Goal: Complete application form

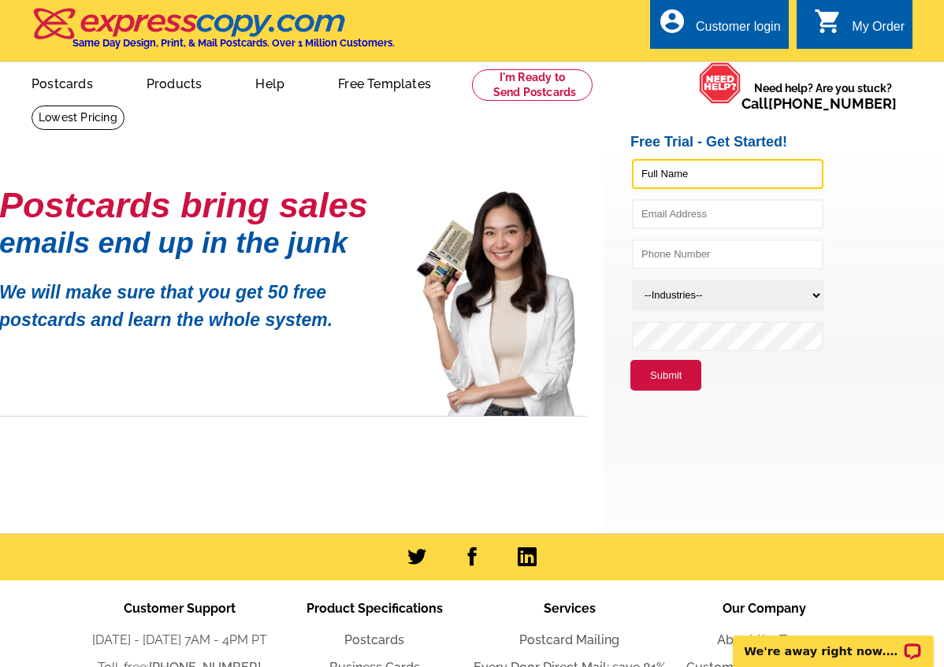
click at [669, 169] on input "text" at bounding box center [727, 174] width 191 height 30
type input "[PERSON_NAME]"
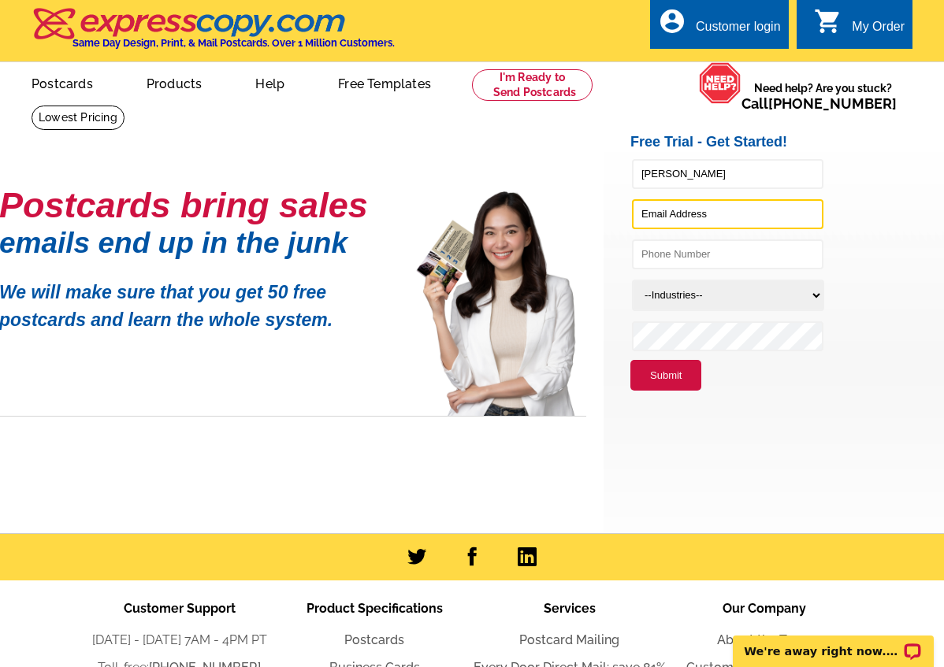
type input "[EMAIL_ADDRESS][DOMAIN_NAME]"
type input "4085134394"
click at [735, 295] on select "--Industries-- Residential Real Estate Accounting Agriculture Architecture Arts…" at bounding box center [728, 296] width 192 height 32
select select "785"
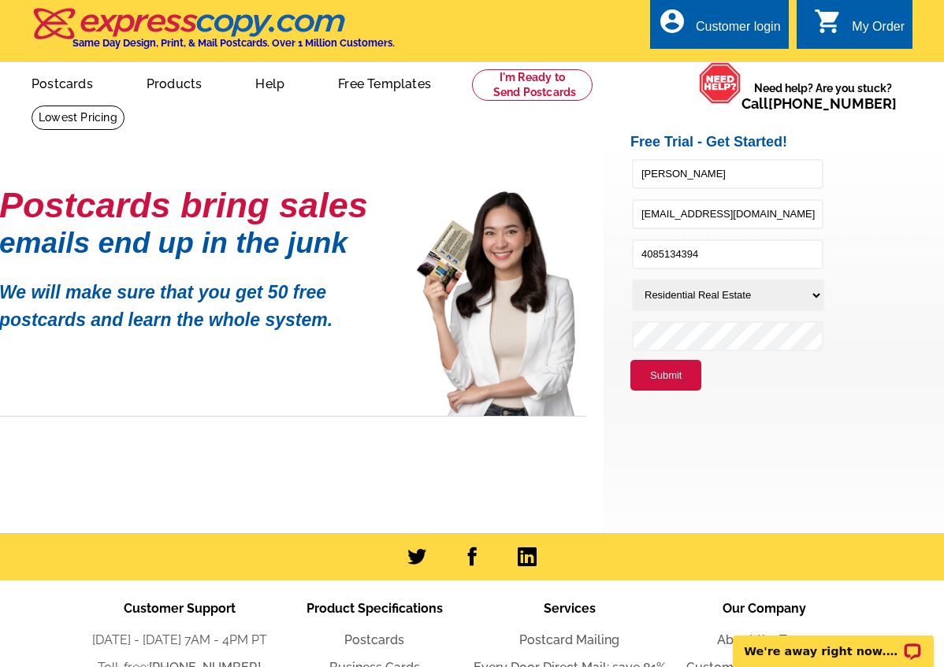
click at [632, 281] on select "--Industries-- Residential Real Estate Accounting Agriculture Architecture Arts…" at bounding box center [728, 296] width 192 height 32
click at [520, 84] on link at bounding box center [532, 85] width 121 height 32
